Goal: Information Seeking & Learning: Learn about a topic

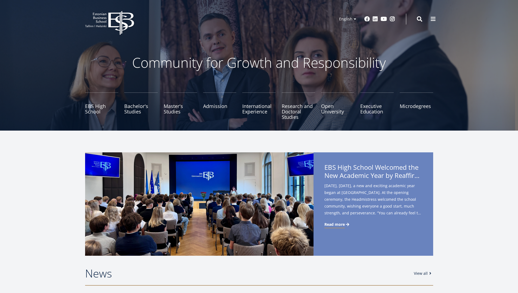
click at [469, 176] on div "EBS High School Welcomed the New Academic Year by Reaffirming Its Core Values […" at bounding box center [259, 203] width 518 height 103
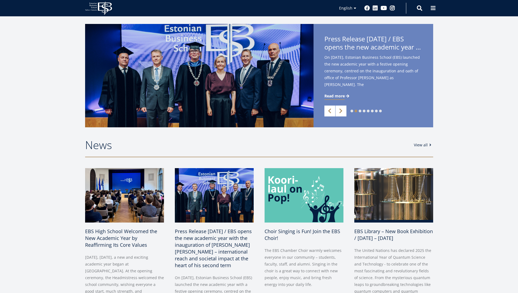
scroll to position [38, 0]
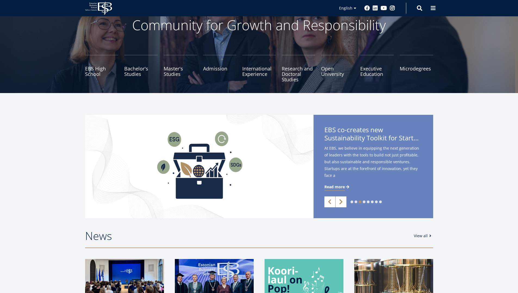
click at [338, 202] on link "Next" at bounding box center [341, 201] width 11 height 11
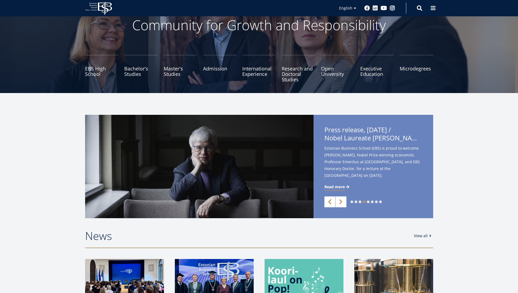
click at [330, 206] on link "Previous" at bounding box center [329, 201] width 11 height 11
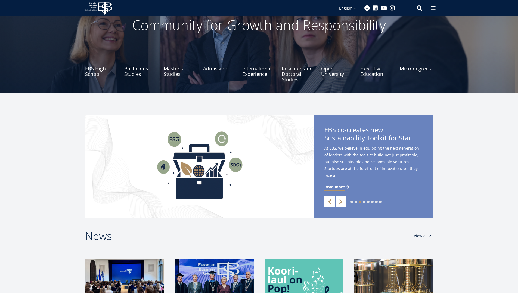
click at [330, 206] on link "Previous" at bounding box center [329, 201] width 11 height 11
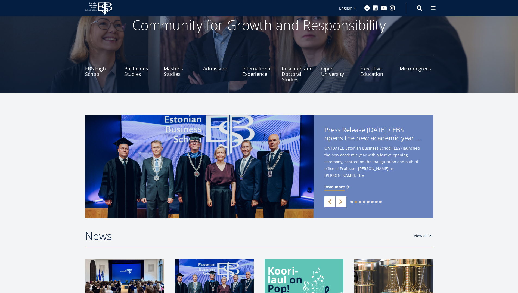
click at [330, 206] on link "Previous" at bounding box center [329, 201] width 11 height 11
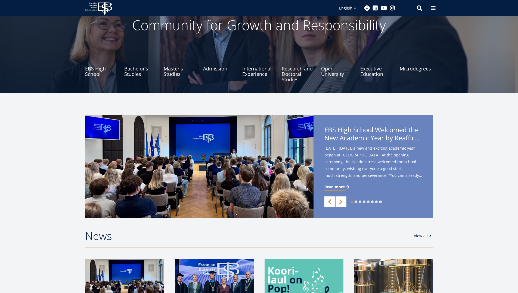
click at [330, 206] on link "Previous" at bounding box center [329, 201] width 11 height 11
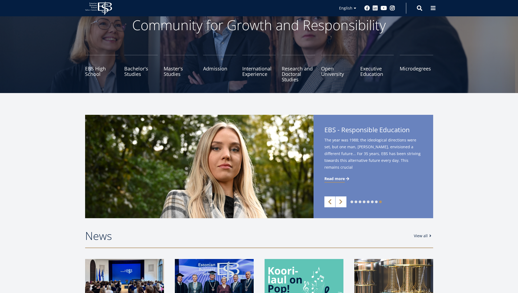
click at [330, 206] on link "Previous" at bounding box center [329, 201] width 11 height 11
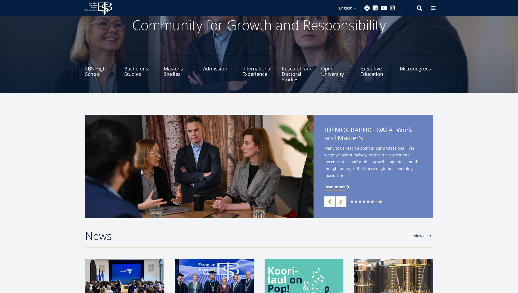
click at [330, 206] on link "Previous" at bounding box center [329, 201] width 11 height 11
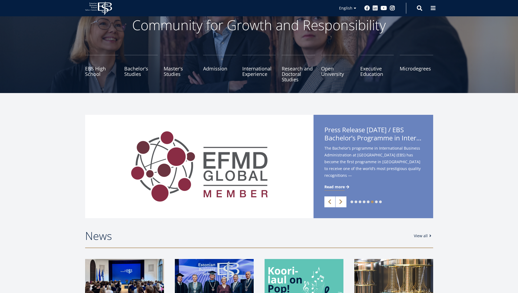
click at [341, 187] on span "Read more" at bounding box center [334, 186] width 20 height 5
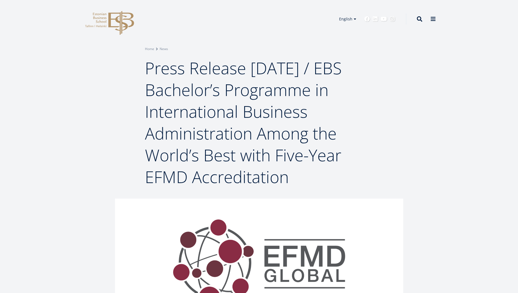
click at [367, 154] on h1 "Press Release [DATE] / EBS Bachelor’s Programme in International Business Admin…" at bounding box center [259, 122] width 228 height 131
